Goal: Task Accomplishment & Management: Use online tool/utility

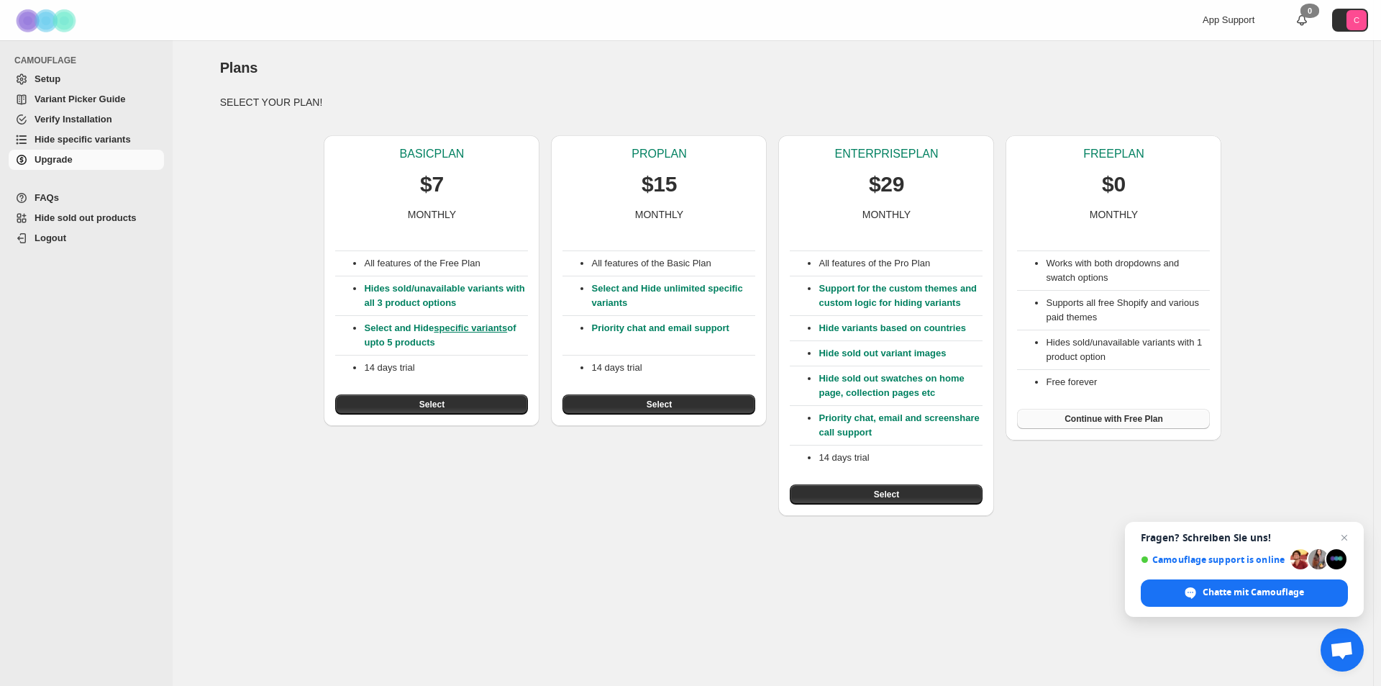
click at [1107, 419] on span "Continue with Free Plan" at bounding box center [1114, 419] width 99 height 12
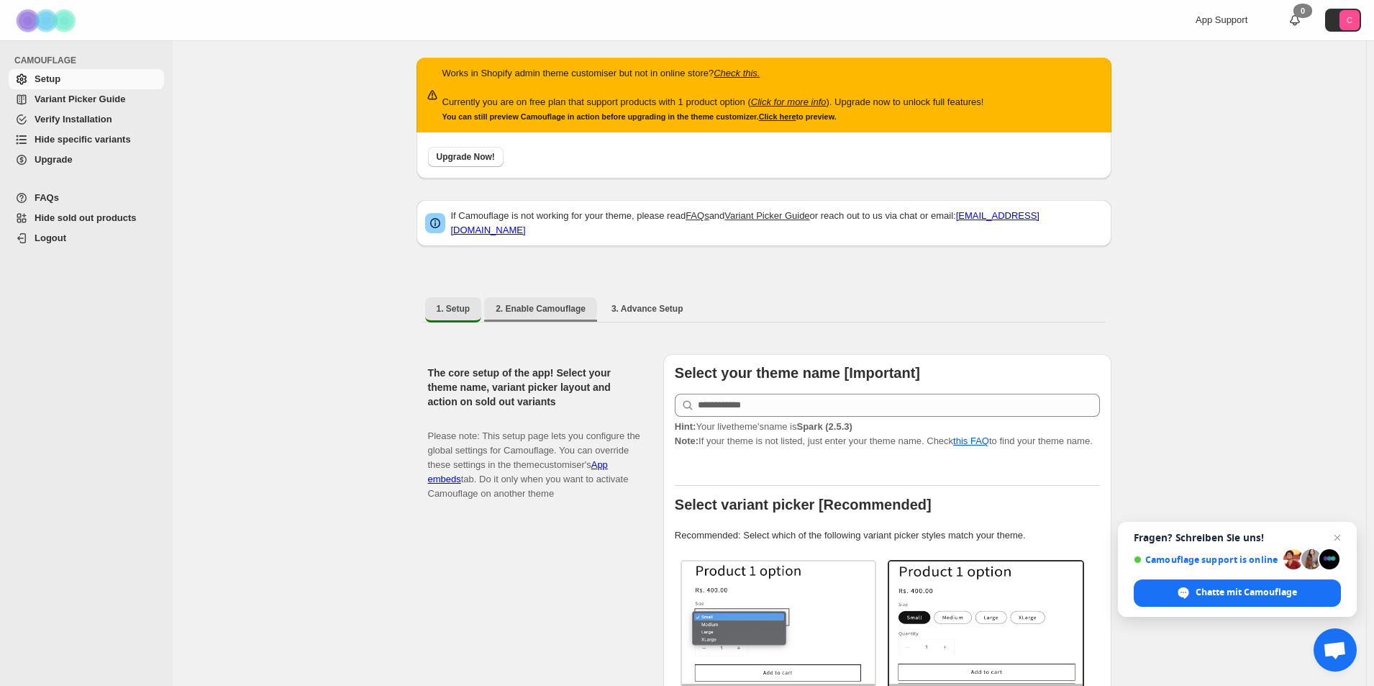
click at [543, 303] on span "2. Enable Camouflage" at bounding box center [541, 309] width 90 height 12
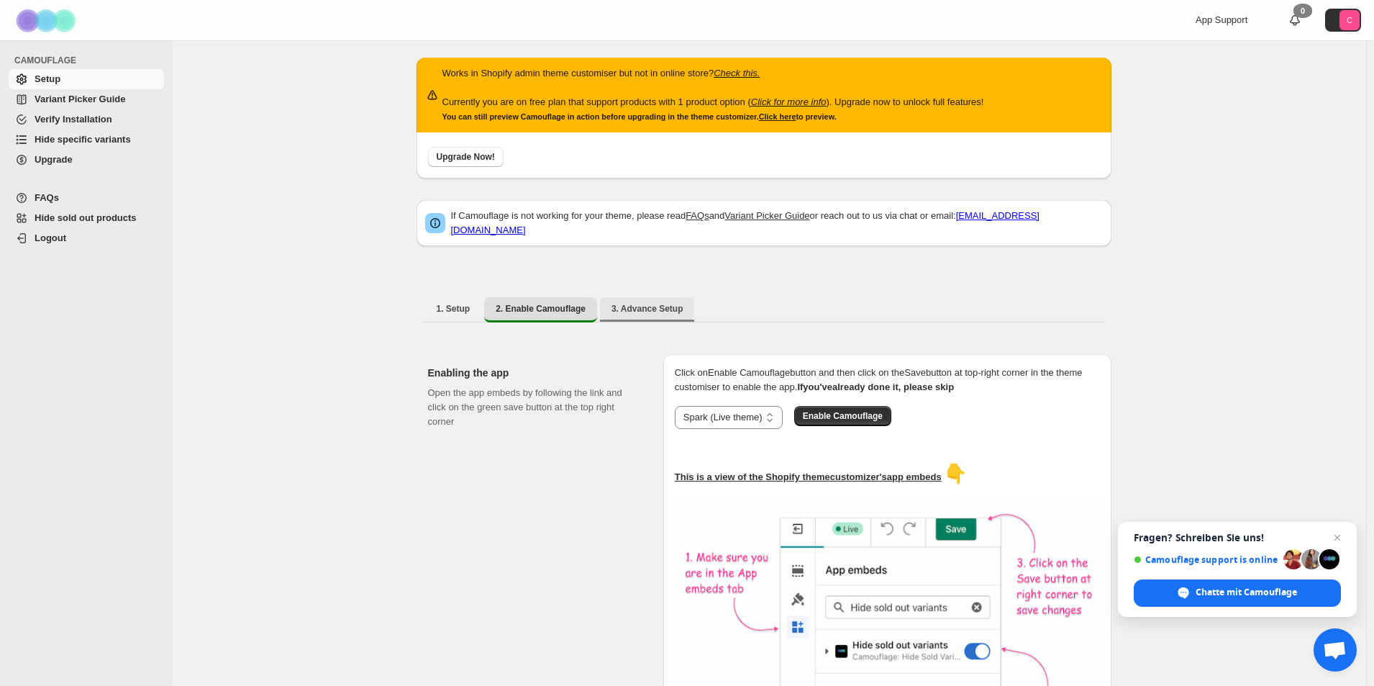
click at [627, 308] on button "3. Advance Setup" at bounding box center [647, 308] width 95 height 23
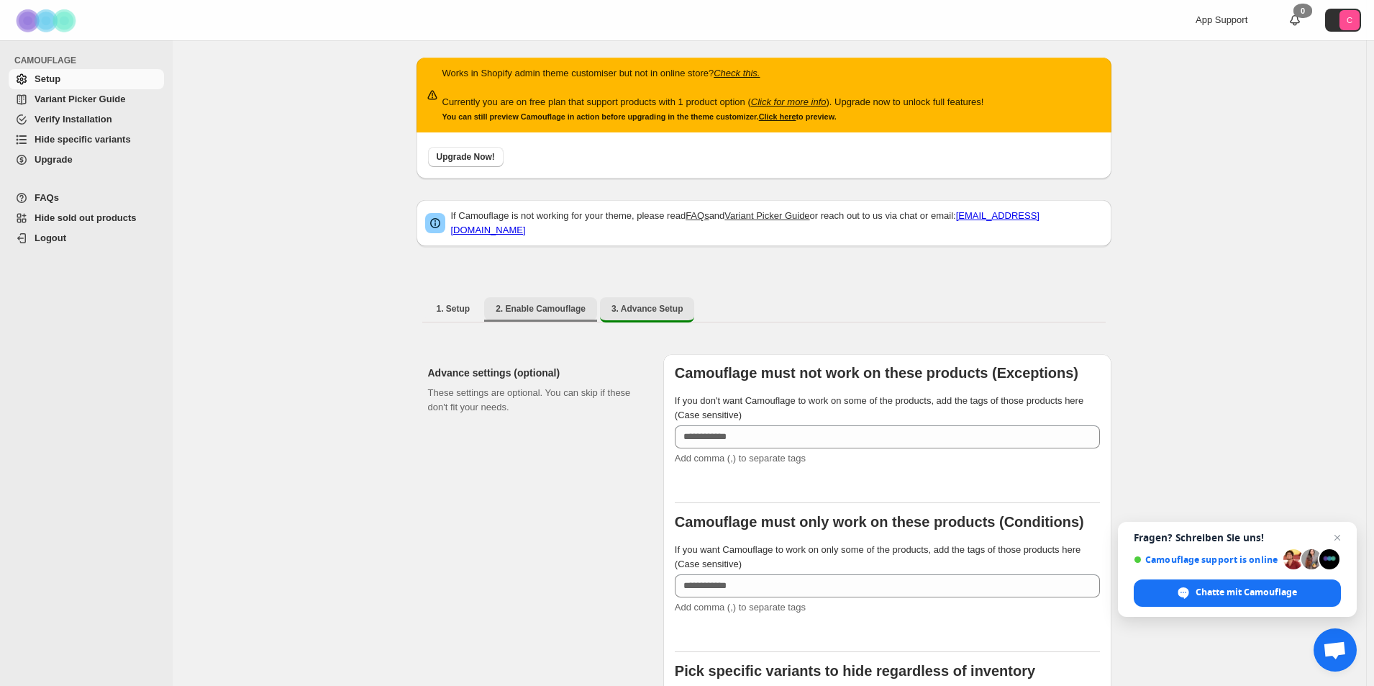
click at [533, 304] on span "2. Enable Camouflage" at bounding box center [541, 309] width 90 height 12
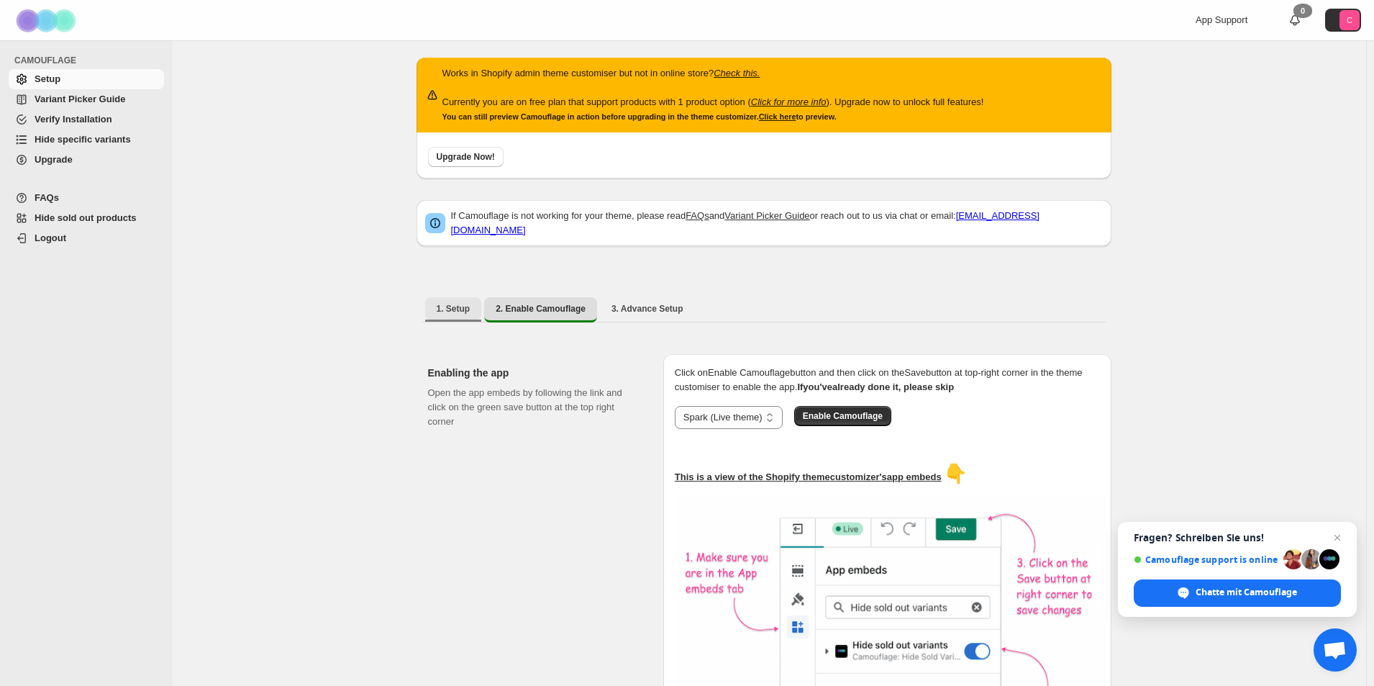
click at [445, 303] on span "1. Setup" at bounding box center [454, 309] width 34 height 12
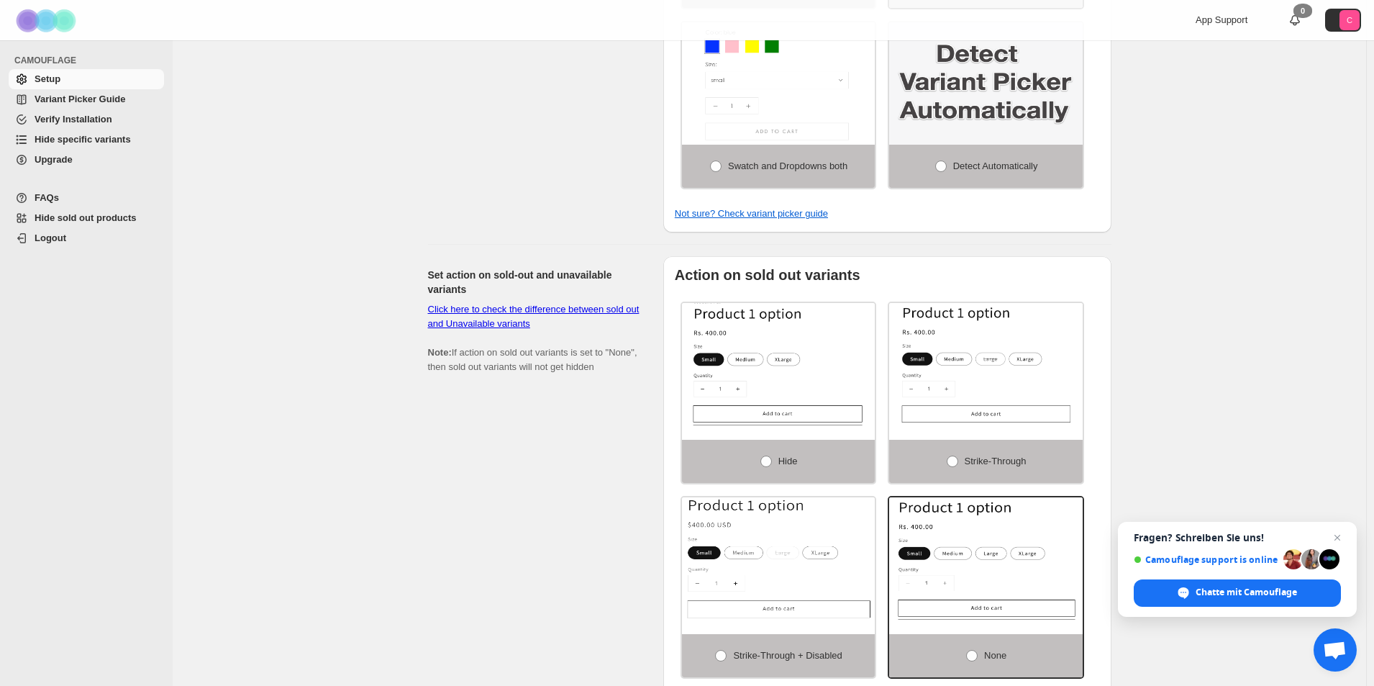
scroll to position [719, 0]
click at [955, 456] on span at bounding box center [953, 461] width 12 height 12
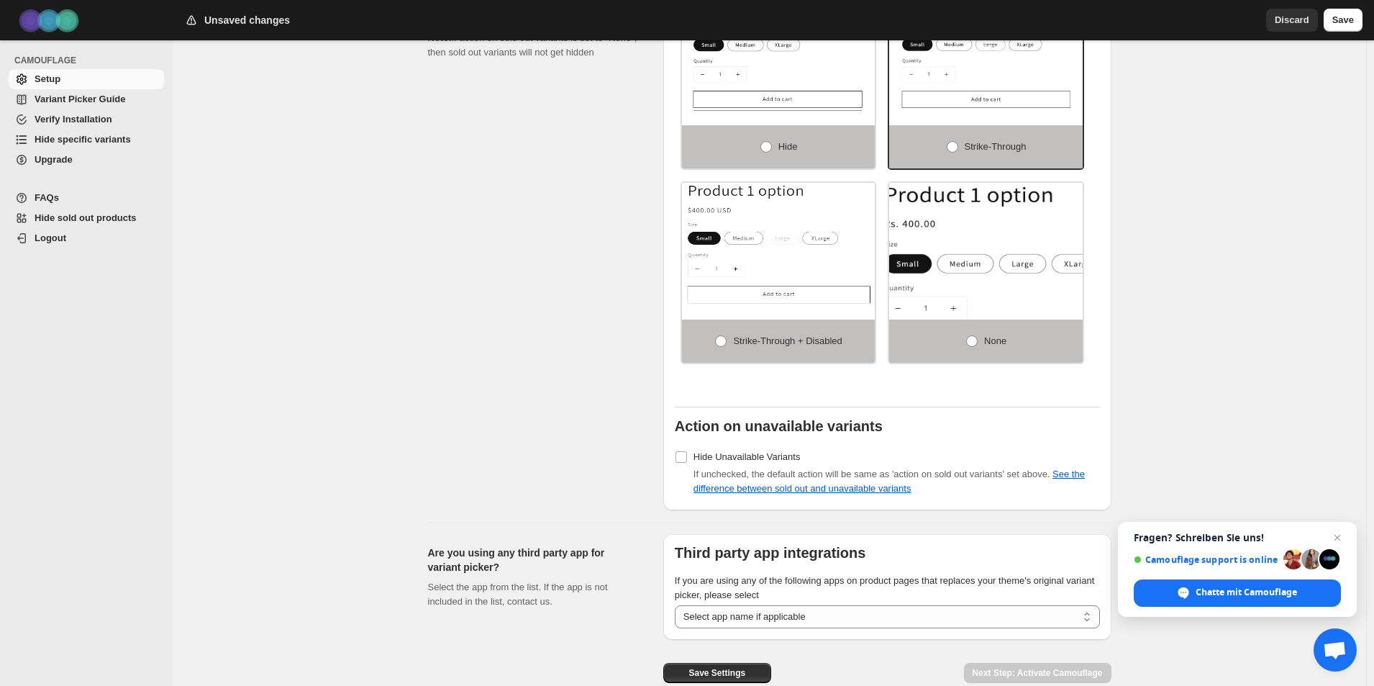
scroll to position [1079, 0]
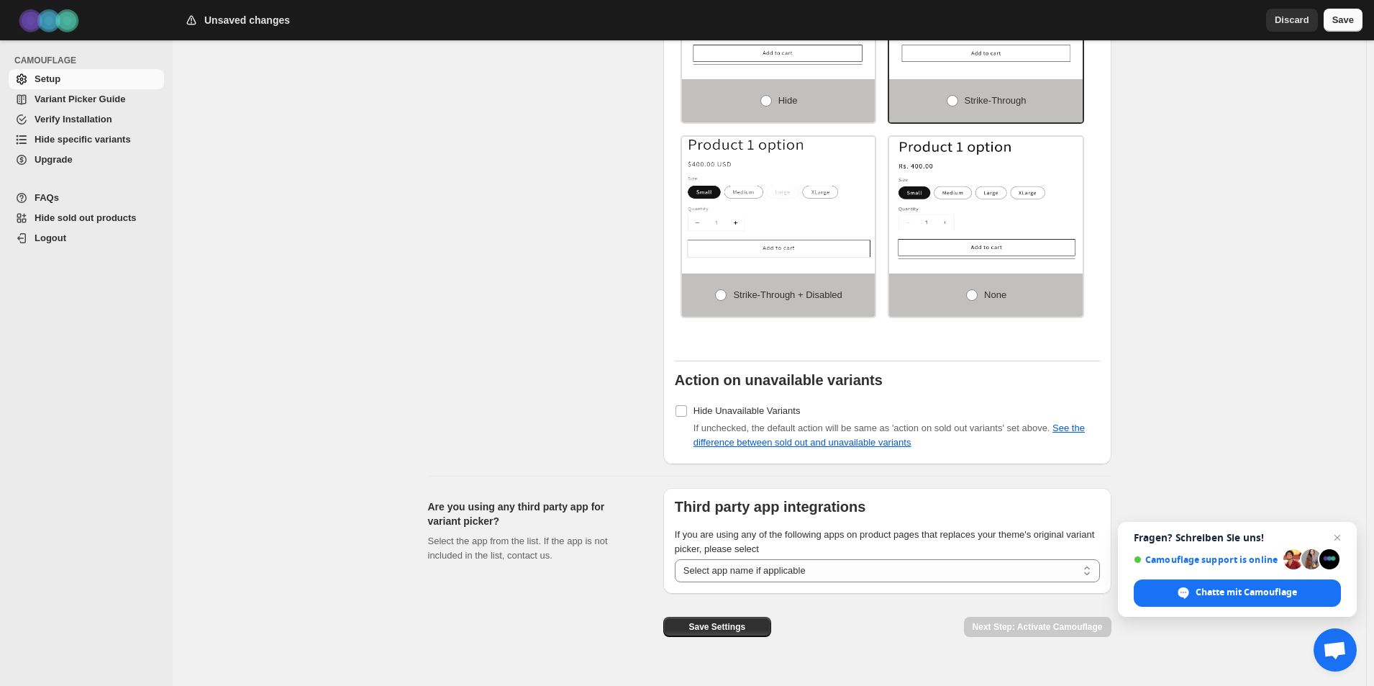
click at [1339, 24] on span "Save" at bounding box center [1343, 20] width 22 height 14
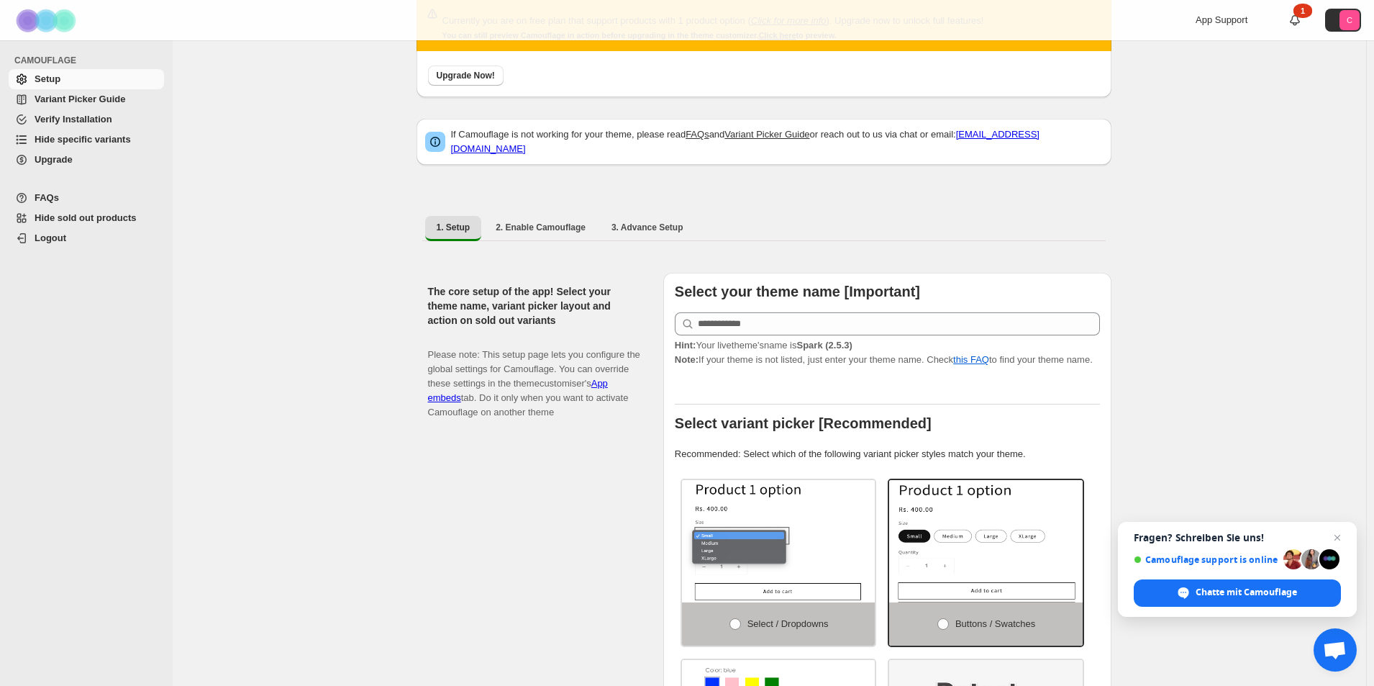
scroll to position [0, 0]
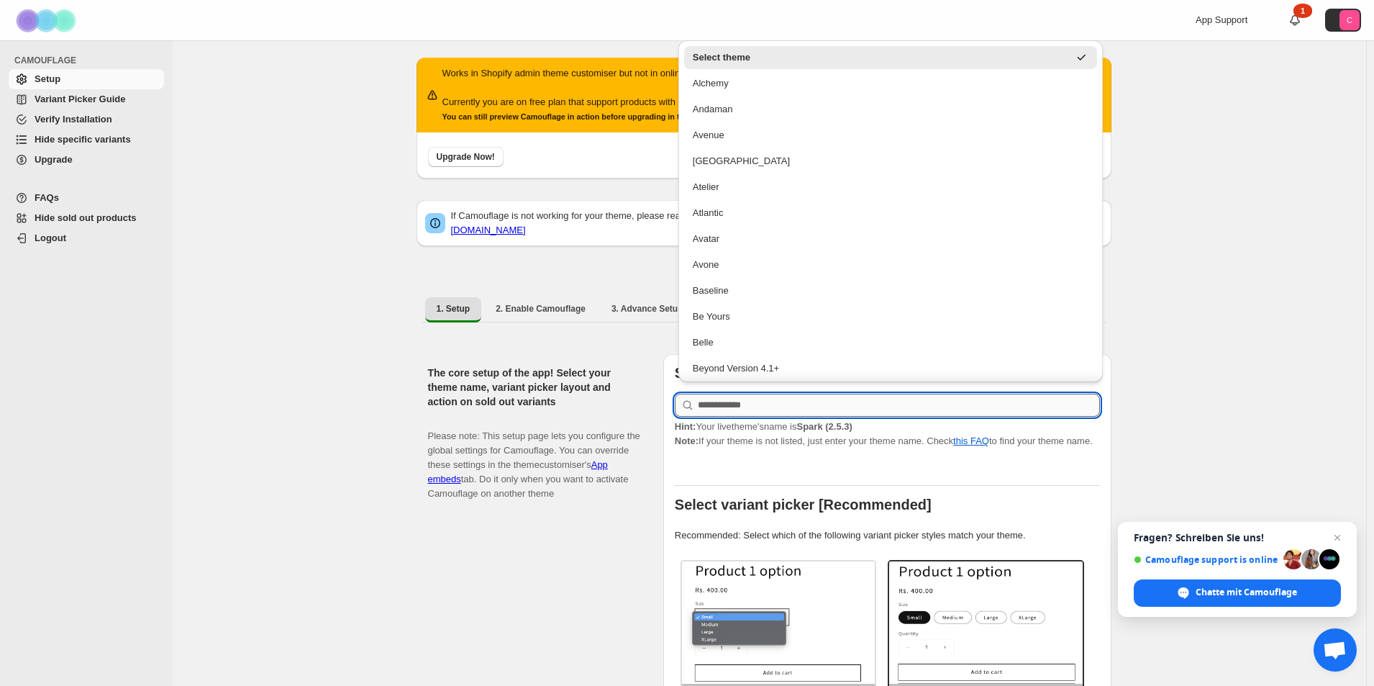
click at [717, 398] on input "text" at bounding box center [899, 405] width 402 height 23
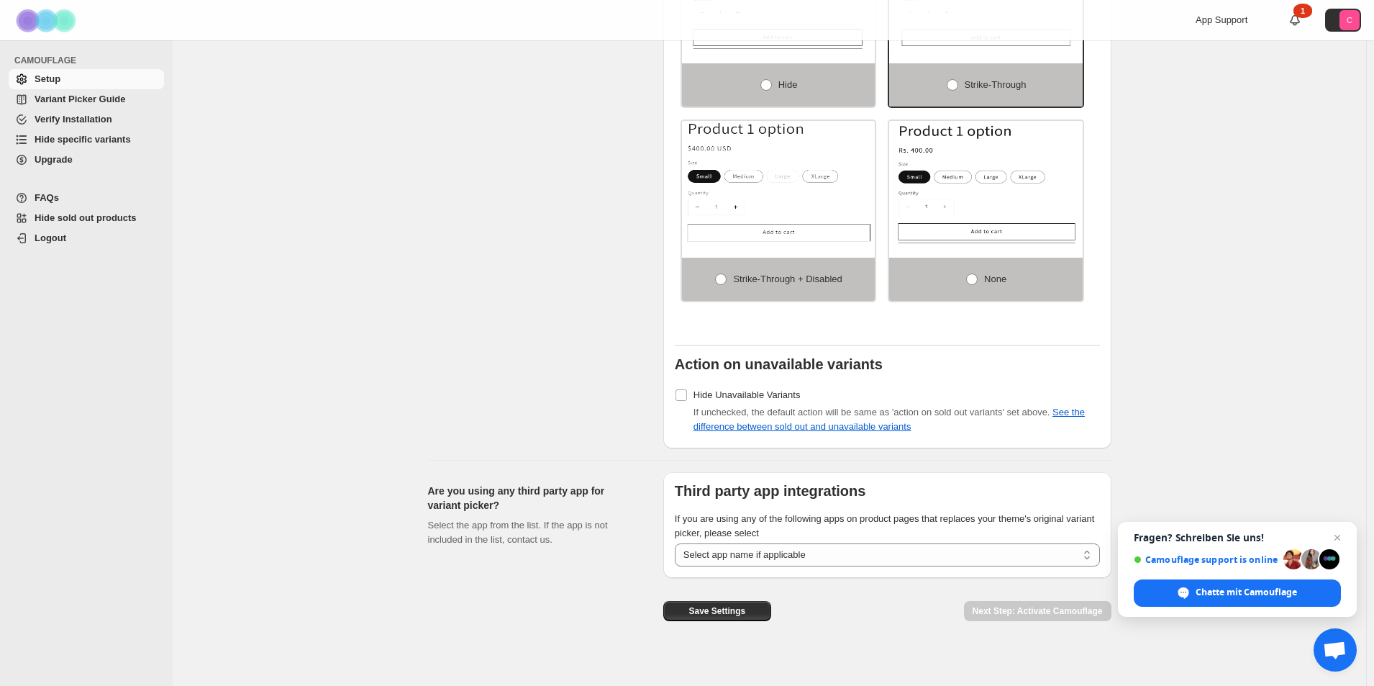
scroll to position [1097, 0]
click at [735, 603] on span "Save Settings" at bounding box center [716, 609] width 57 height 12
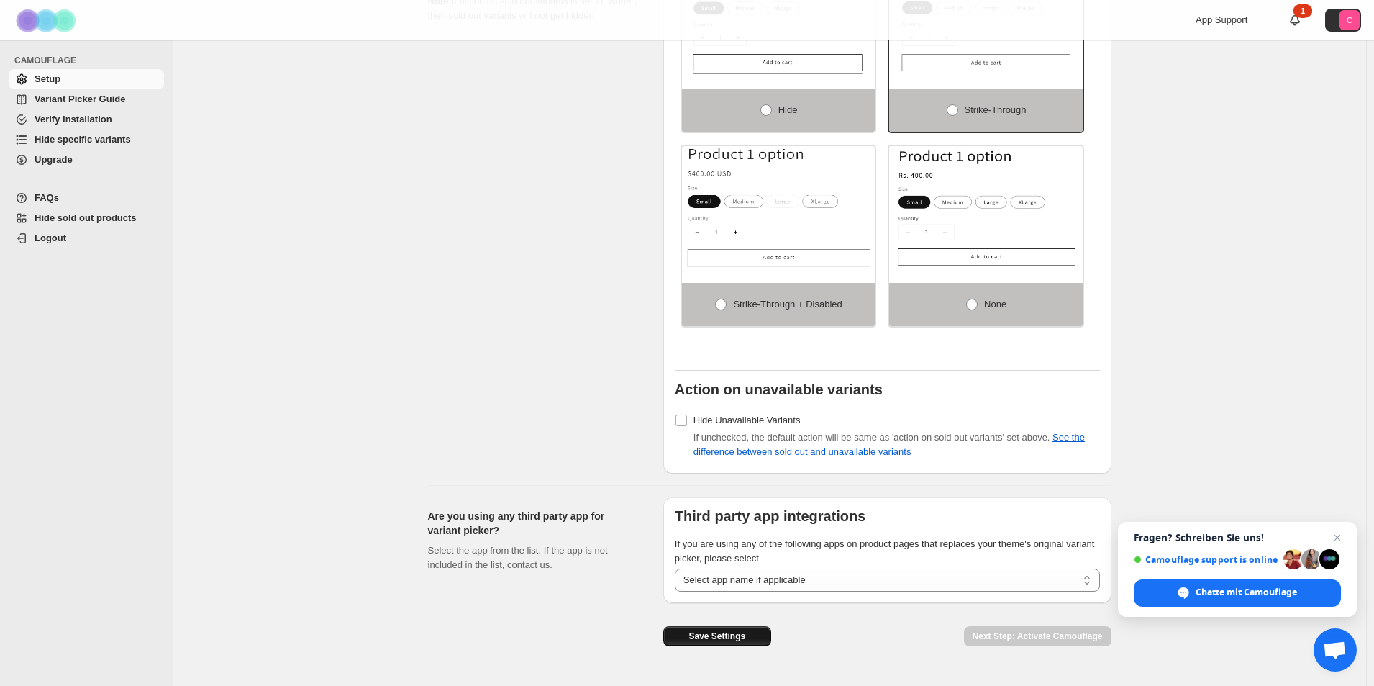
scroll to position [1124, 0]
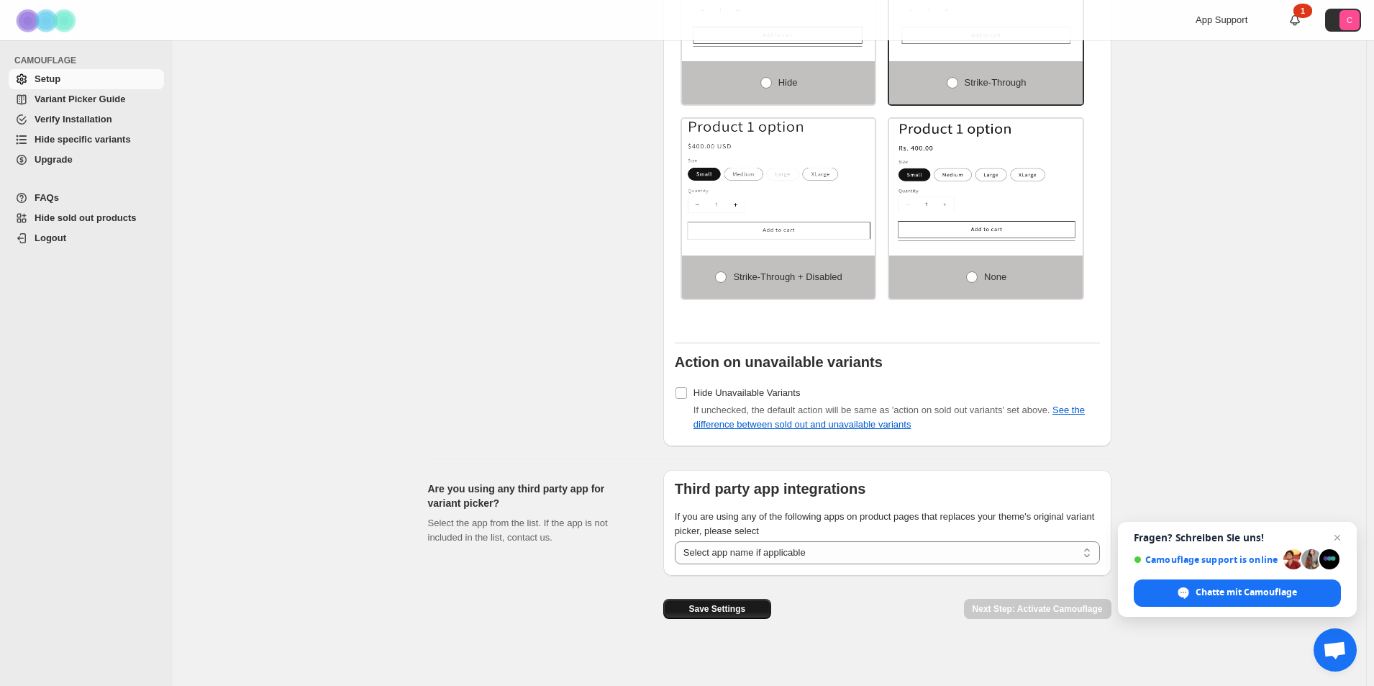
click at [737, 603] on span "Save Settings" at bounding box center [716, 609] width 57 height 12
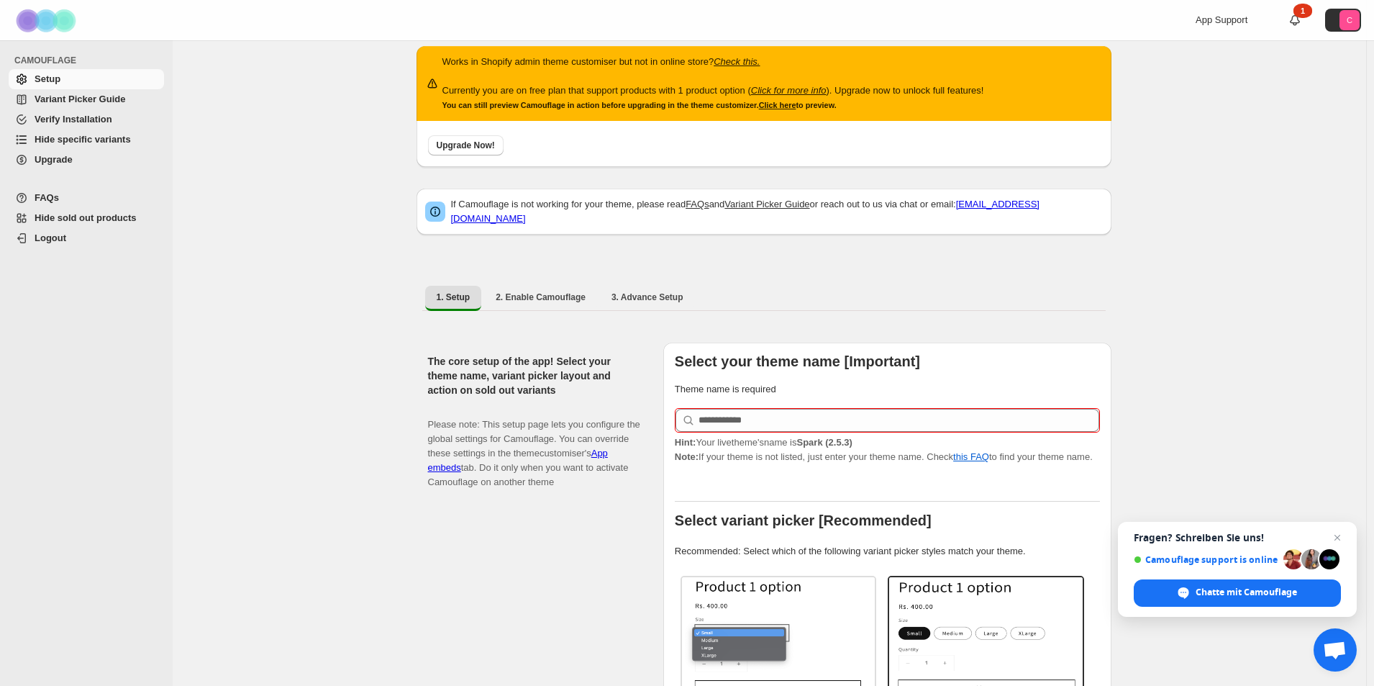
scroll to position [0, 0]
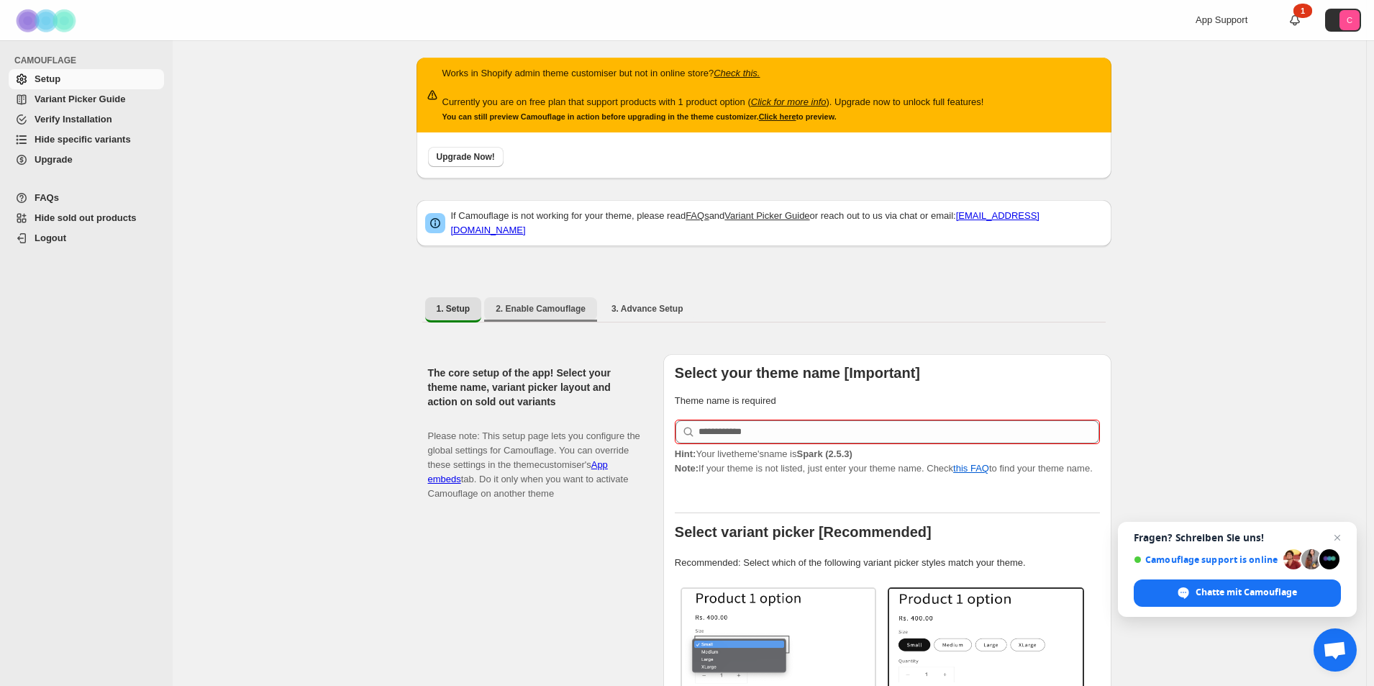
click at [533, 303] on span "2. Enable Camouflage" at bounding box center [541, 309] width 90 height 12
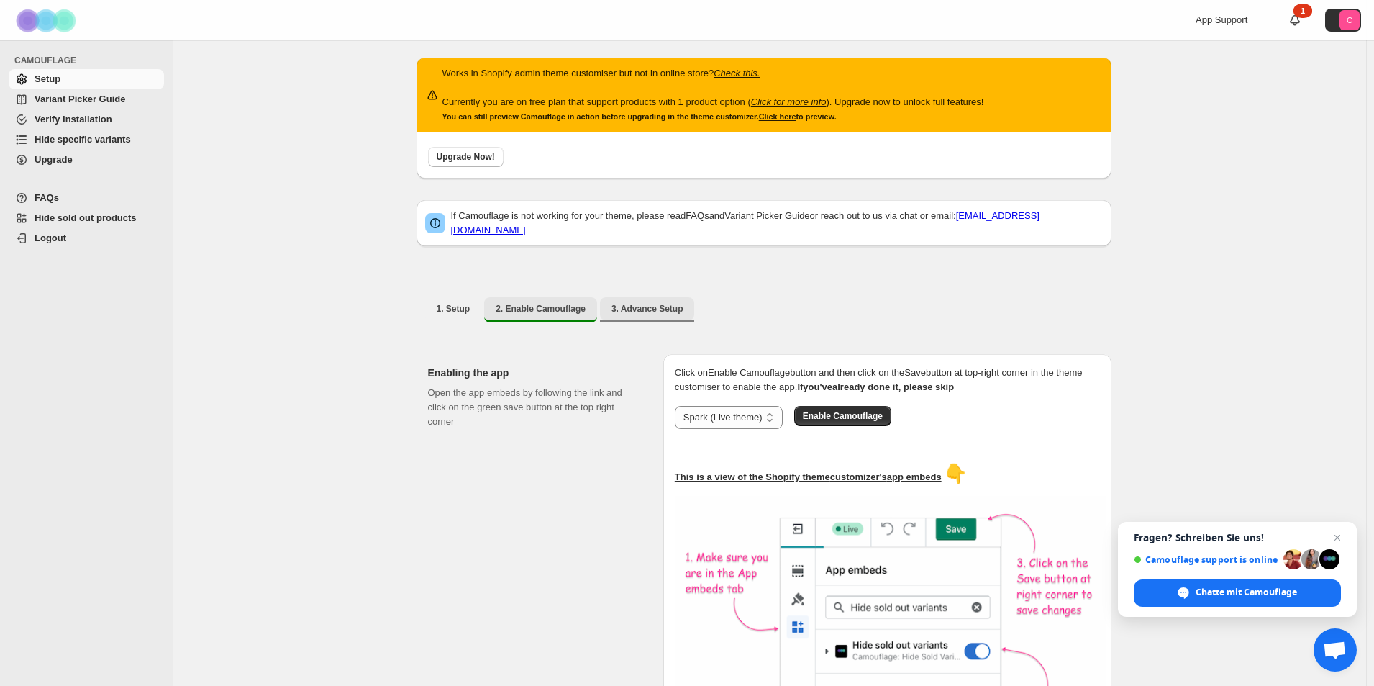
click at [632, 306] on span "3. Advance Setup" at bounding box center [648, 309] width 72 height 12
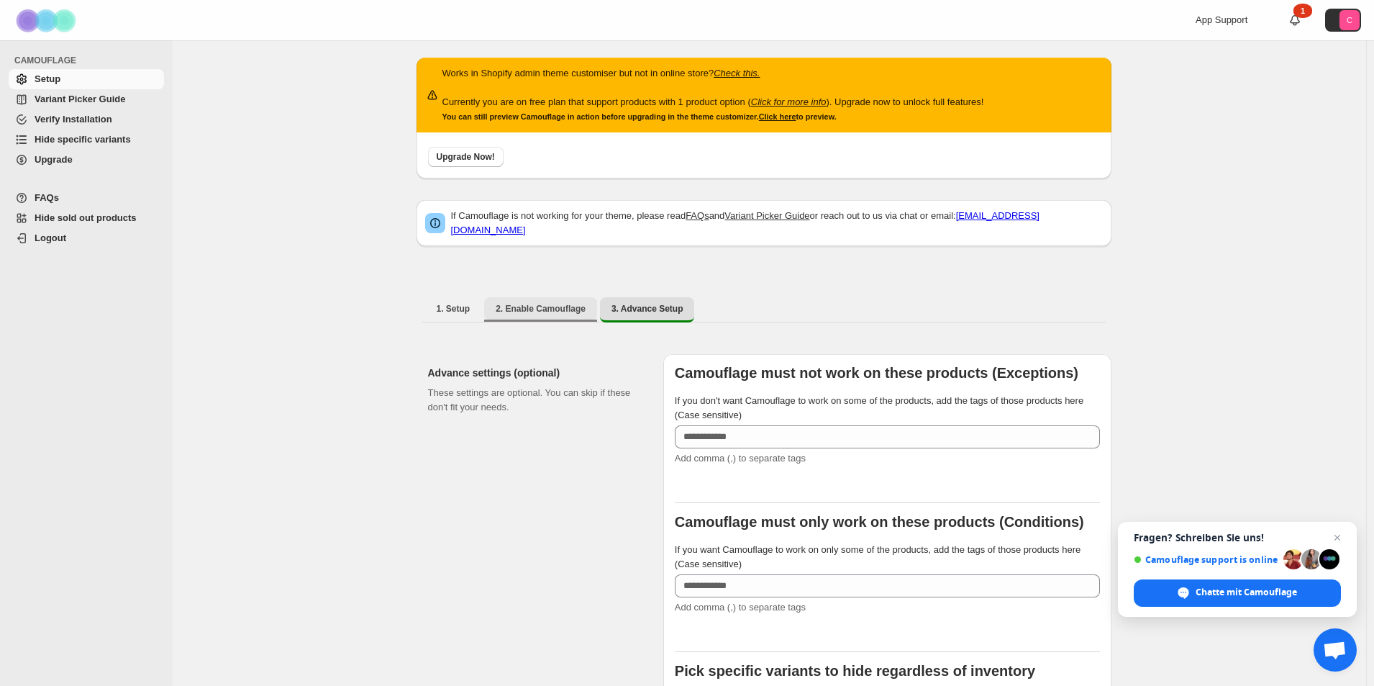
click at [560, 305] on span "2. Enable Camouflage" at bounding box center [541, 309] width 90 height 12
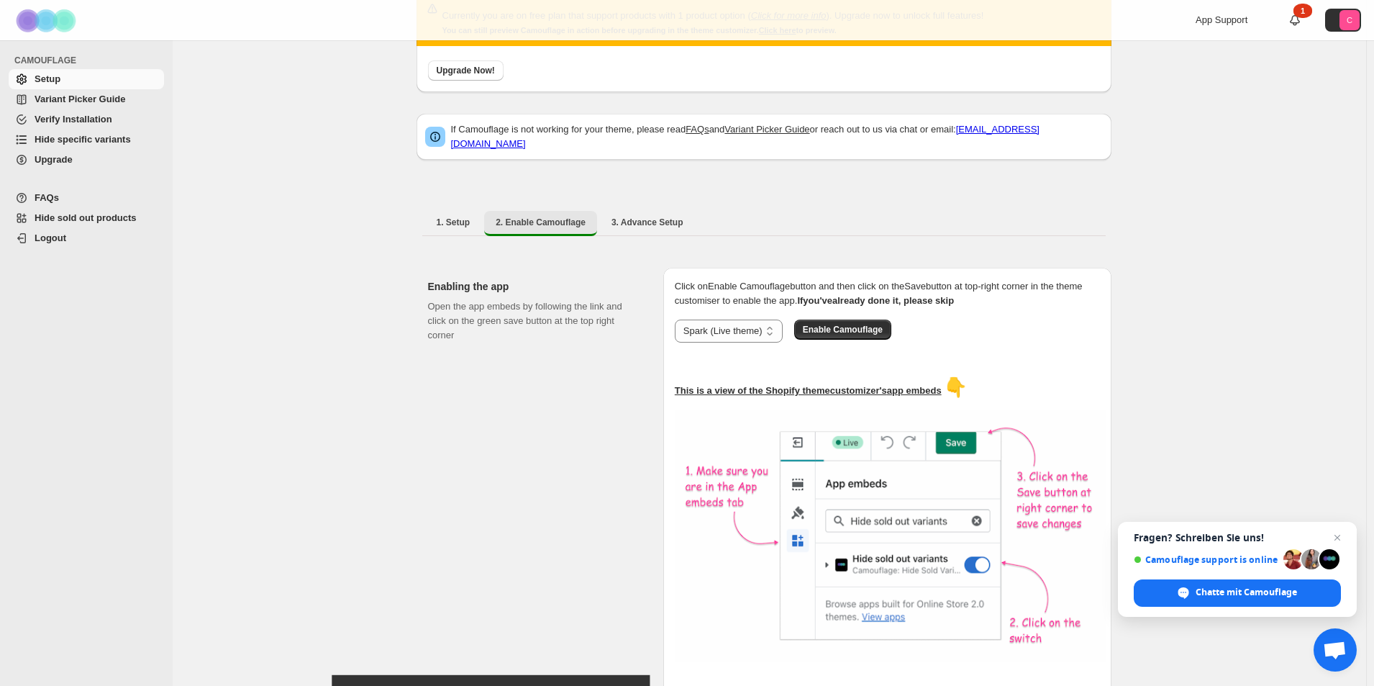
scroll to position [304, 0]
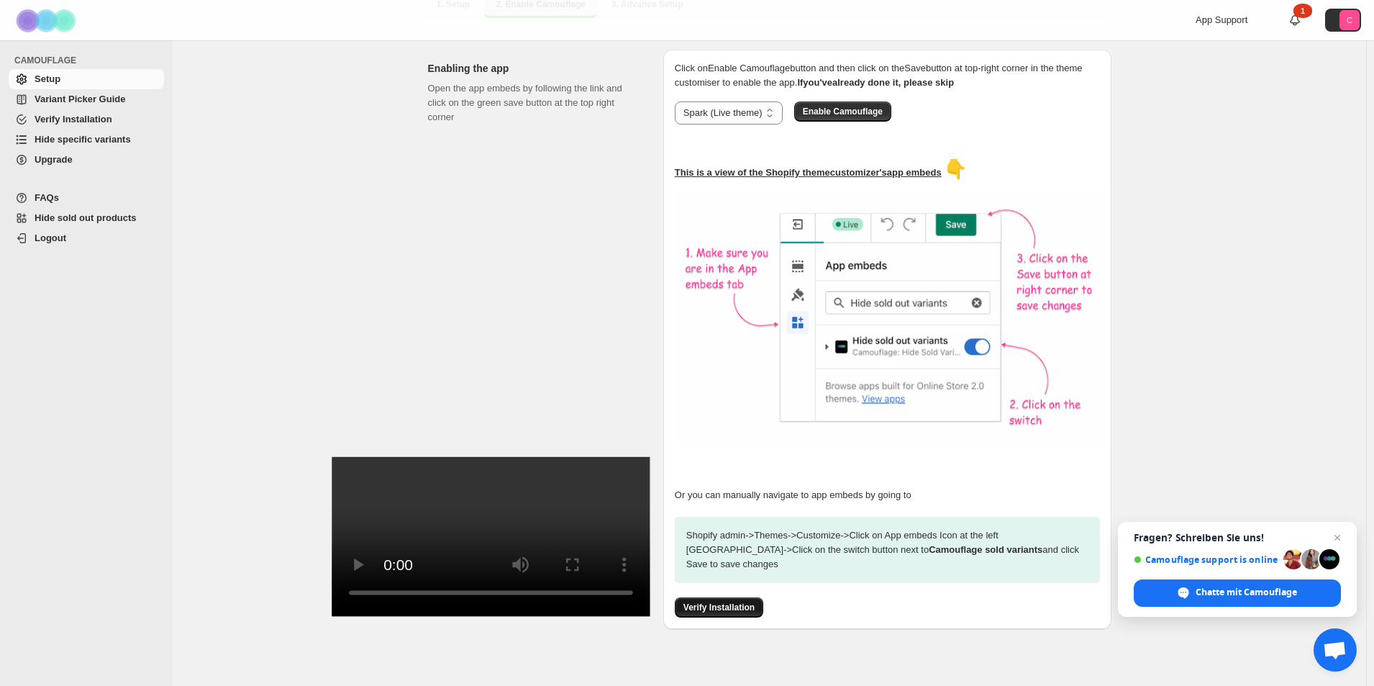
click at [732, 597] on button "Verify Installation" at bounding box center [719, 607] width 88 height 20
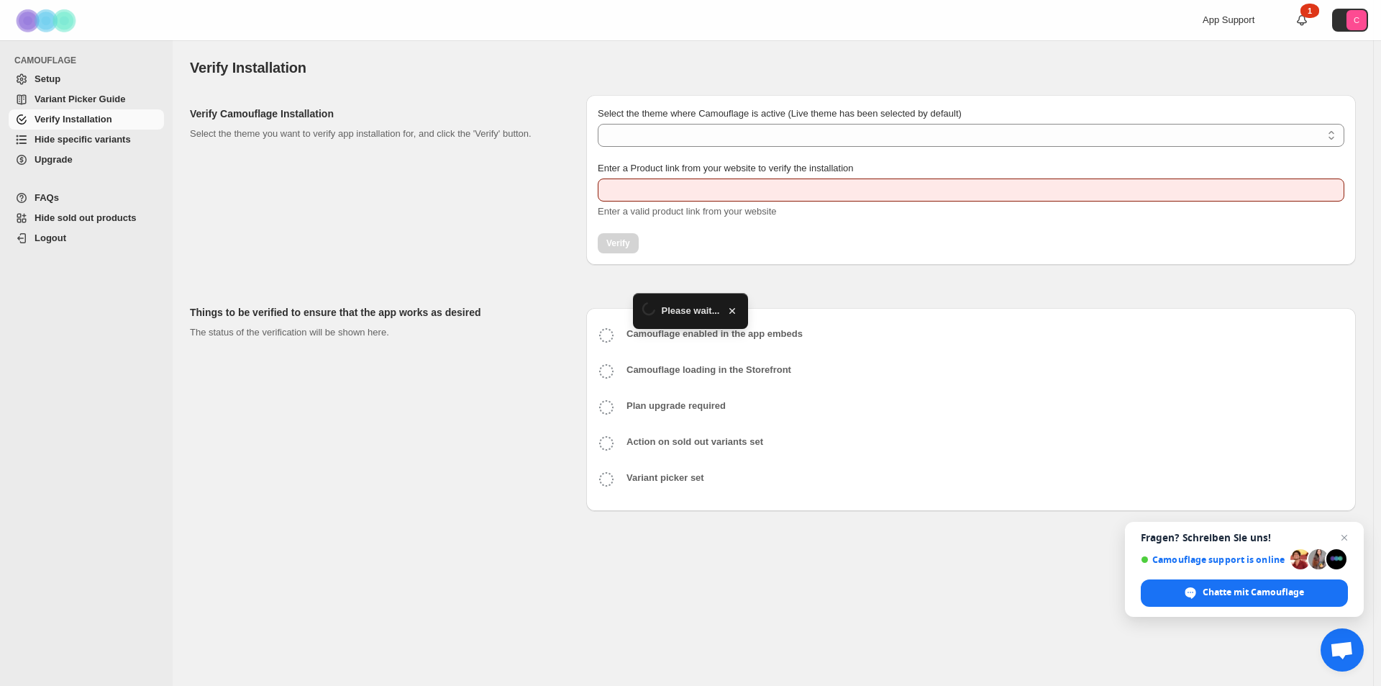
type input "**********"
select select "**********"
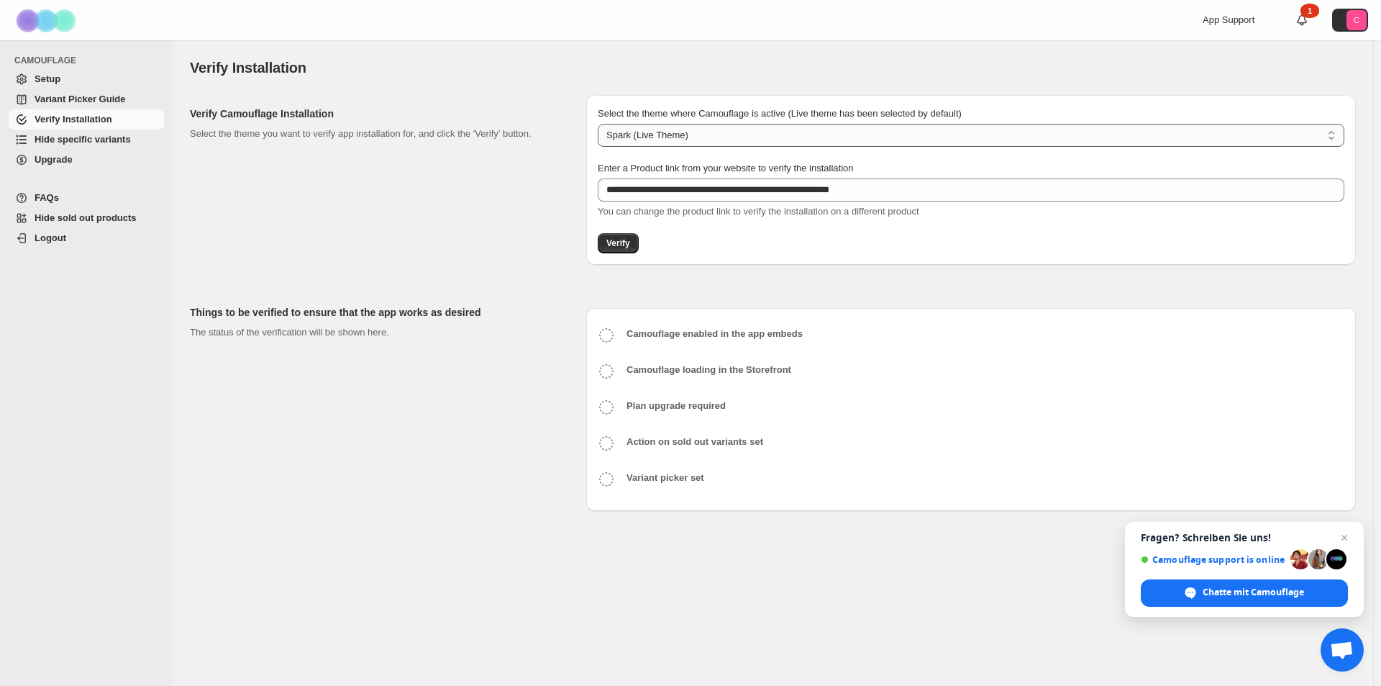
click at [1331, 135] on select "**********" at bounding box center [971, 135] width 747 height 23
click at [1039, 281] on div "**********" at bounding box center [773, 311] width 1166 height 456
